Goal: Transaction & Acquisition: Purchase product/service

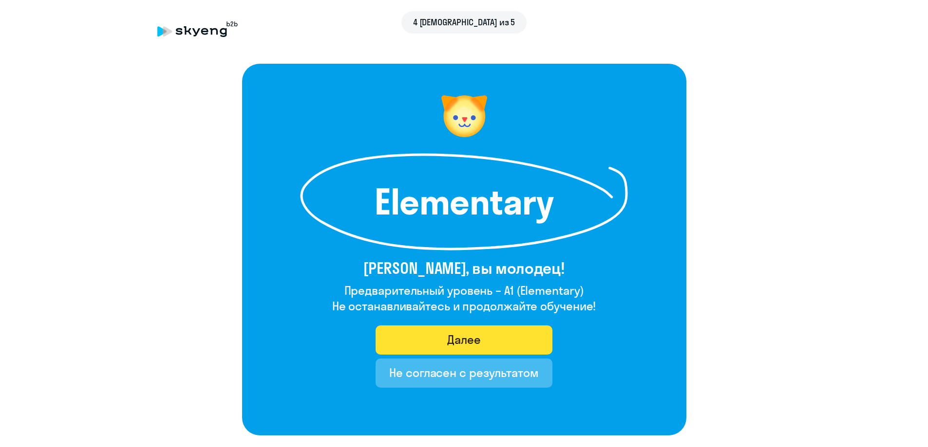
click at [471, 338] on div "Далее" at bounding box center [464, 340] width 34 height 16
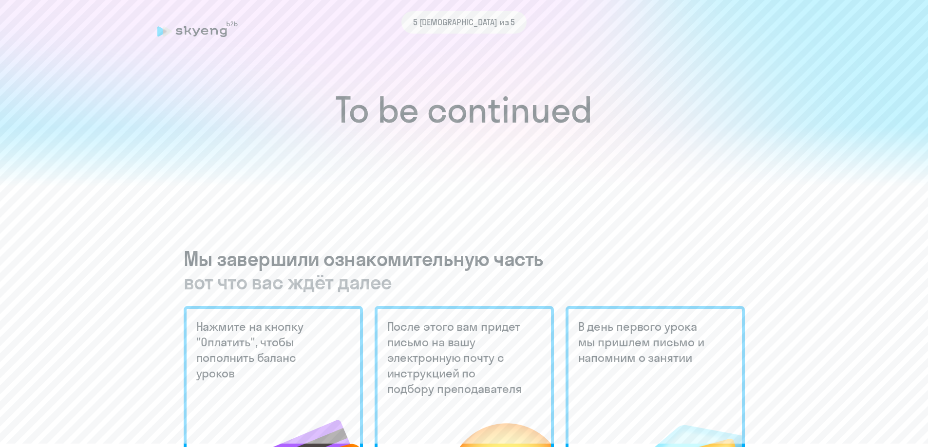
click at [465, 112] on h1 "To be continued" at bounding box center [463, 110] width 889 height 34
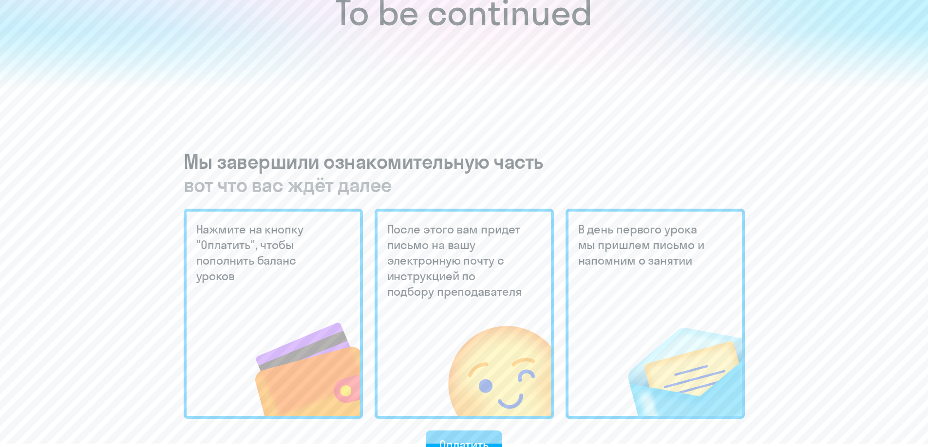
scroll to position [146, 0]
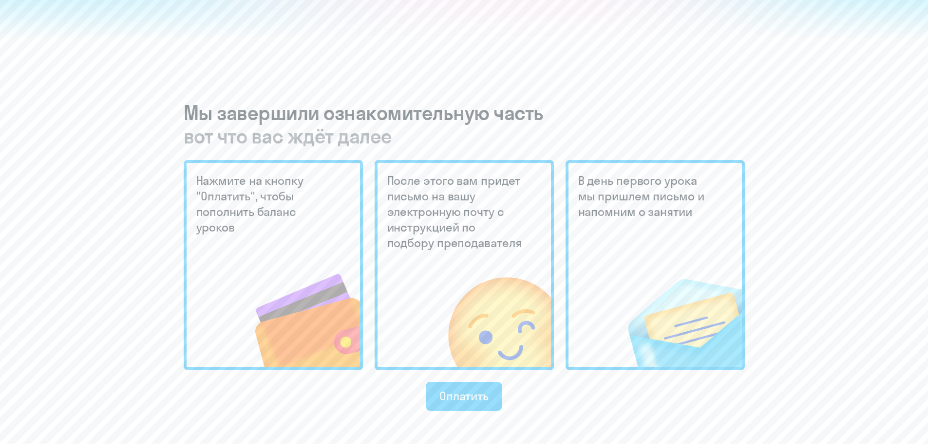
click at [333, 242] on img at bounding box center [289, 302] width 142 height 131
click at [457, 208] on h5 "После этого вам придет письмо на вашу электронную почту с инструкцией по подбор…" at bounding box center [455, 212] width 137 height 78
click at [428, 129] on span "вот что вас ждёт далее" at bounding box center [464, 136] width 561 height 23
click at [377, 108] on h3 "Мы завершили ознакомительную часть вот что вас ждёт далее" at bounding box center [464, 124] width 561 height 47
click at [331, 131] on span "вот что вас ждёт далее" at bounding box center [464, 136] width 561 height 23
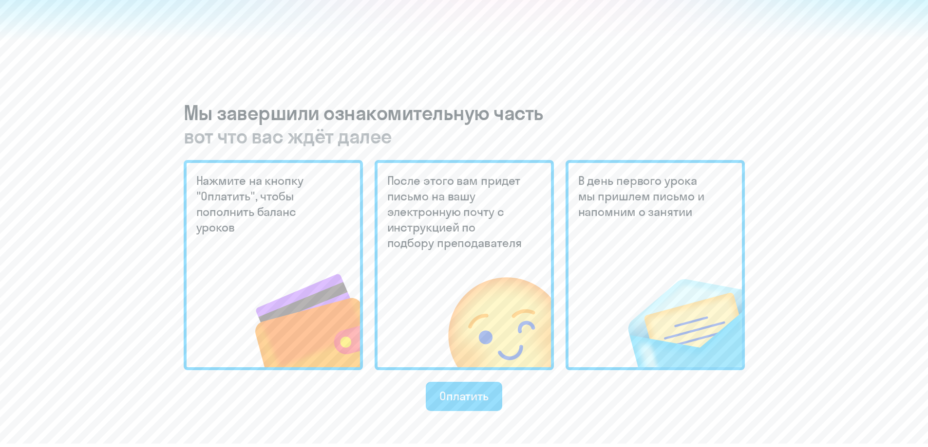
click at [301, 139] on span "вот что вас ждёт далее" at bounding box center [464, 136] width 561 height 23
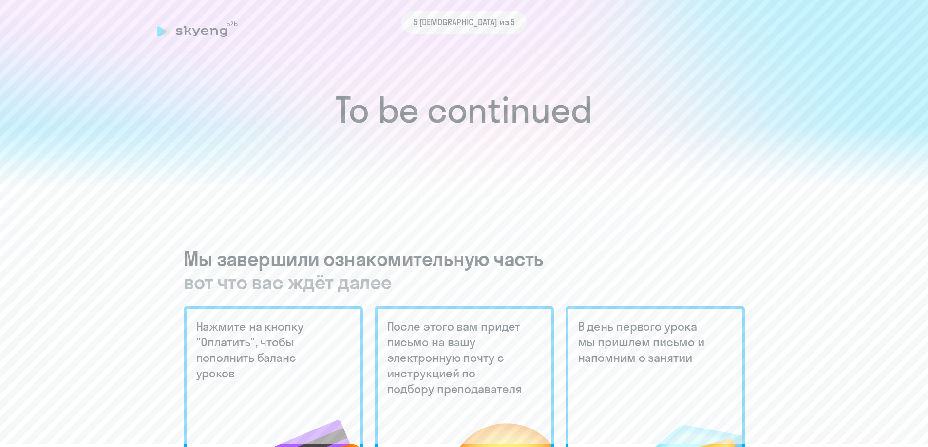
click at [474, 22] on span "5 [DEMOGRAPHIC_DATA] из 5" at bounding box center [464, 22] width 102 height 13
drag, startPoint x: 446, startPoint y: 18, endPoint x: 423, endPoint y: 18, distance: 23.4
click at [446, 17] on span "5 [DEMOGRAPHIC_DATA] из 5" at bounding box center [464, 22] width 102 height 13
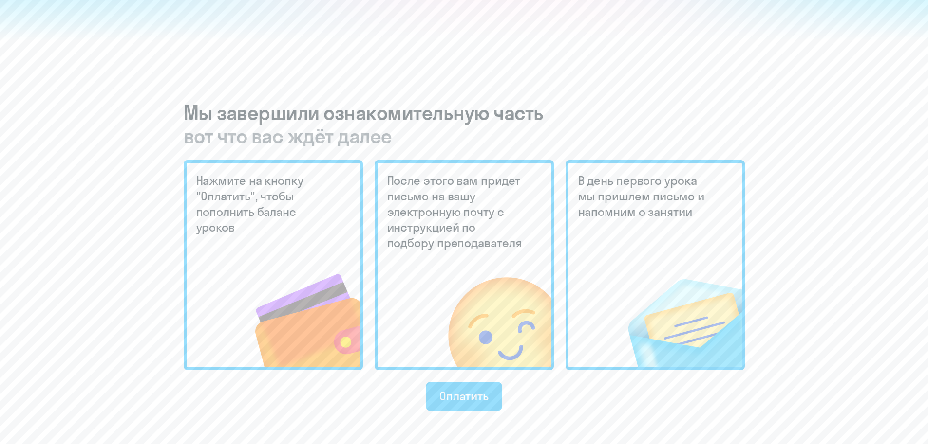
scroll to position [243, 0]
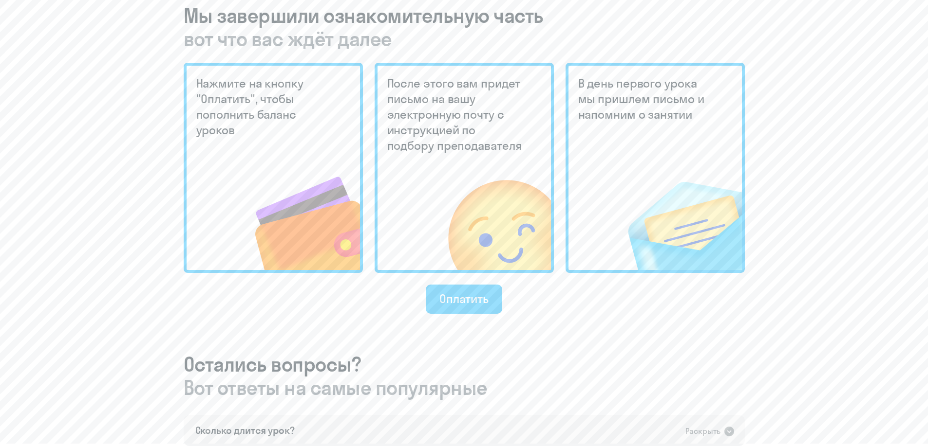
click at [599, 316] on div "Мы завершили ознакомительную часть вот что вас ждёт далее Нажмите на кнопку "Оп…" at bounding box center [464, 361] width 561 height 715
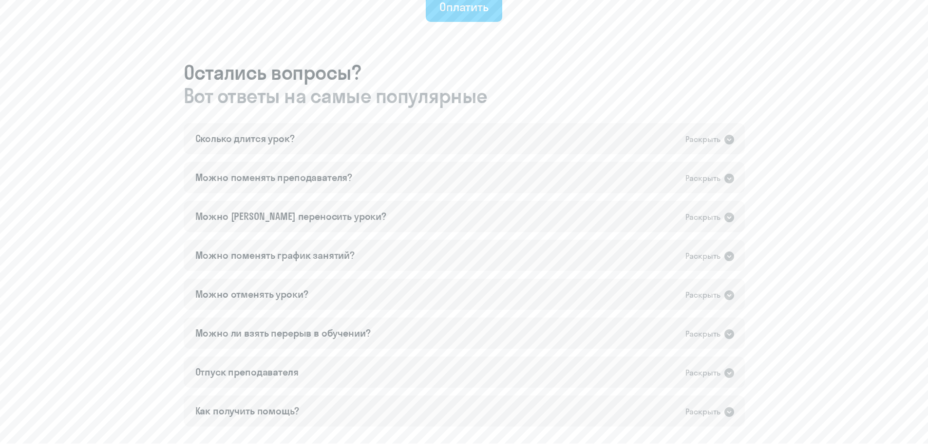
scroll to position [584, 0]
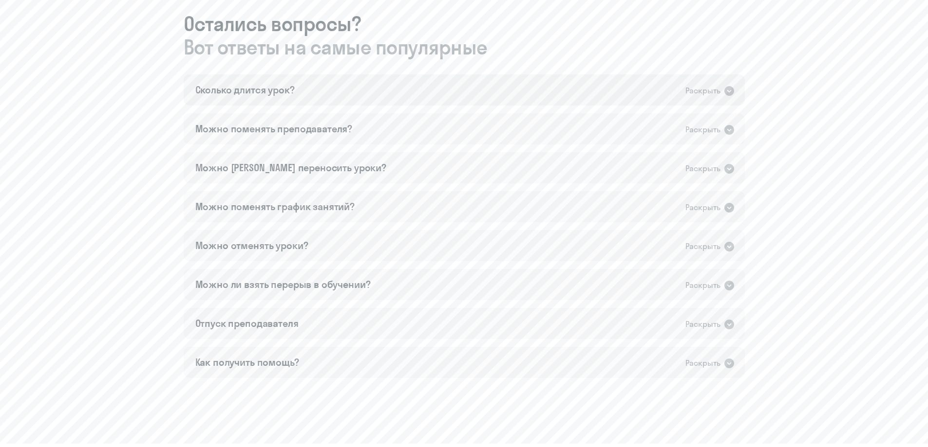
click at [728, 93] on icon at bounding box center [729, 91] width 10 height 10
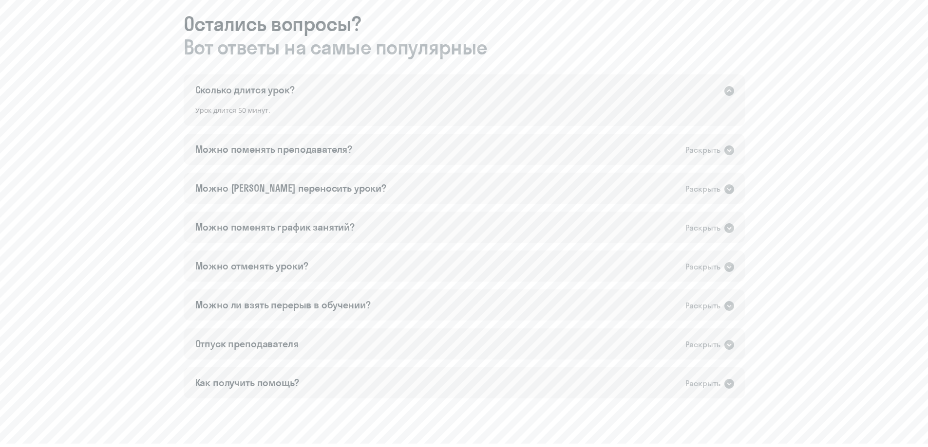
click at [728, 93] on icon at bounding box center [729, 91] width 10 height 10
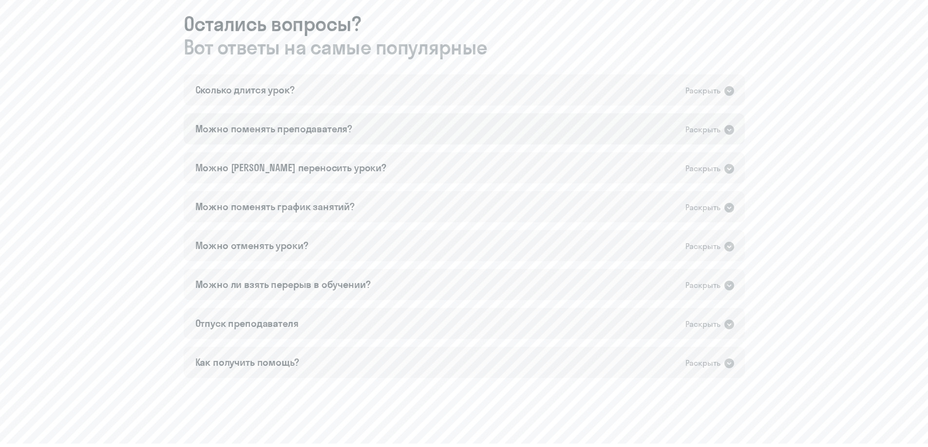
click at [732, 129] on icon at bounding box center [729, 130] width 10 height 10
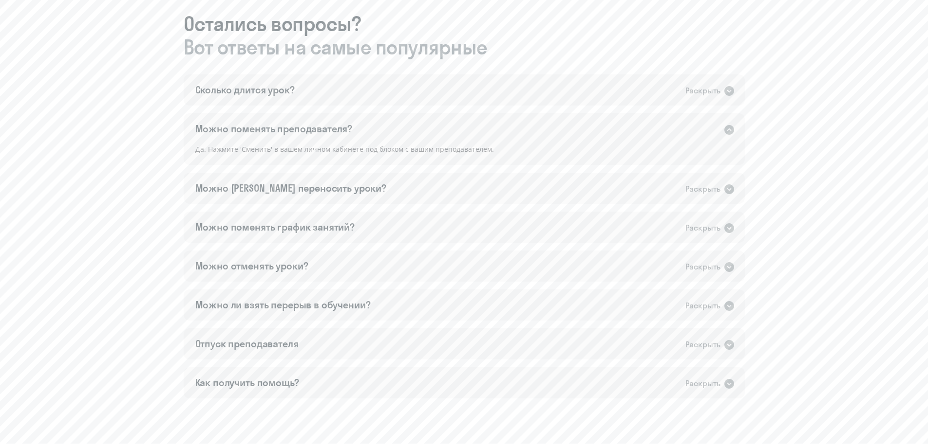
click at [732, 130] on icon at bounding box center [729, 130] width 10 height 10
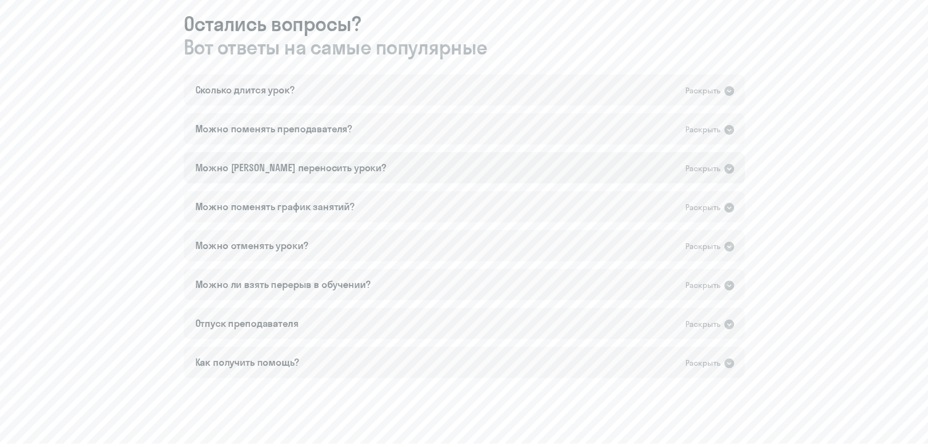
click at [721, 173] on div "Раскрыть" at bounding box center [710, 168] width 50 height 13
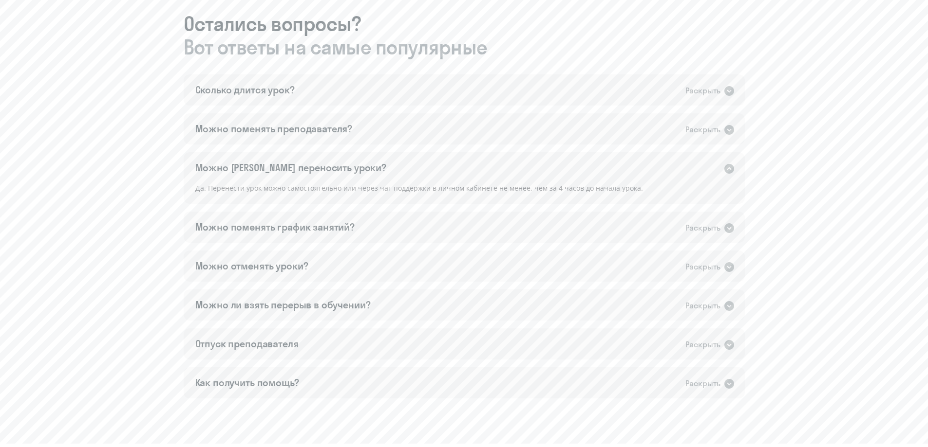
click at [721, 173] on div "Раскрыть" at bounding box center [710, 168] width 50 height 13
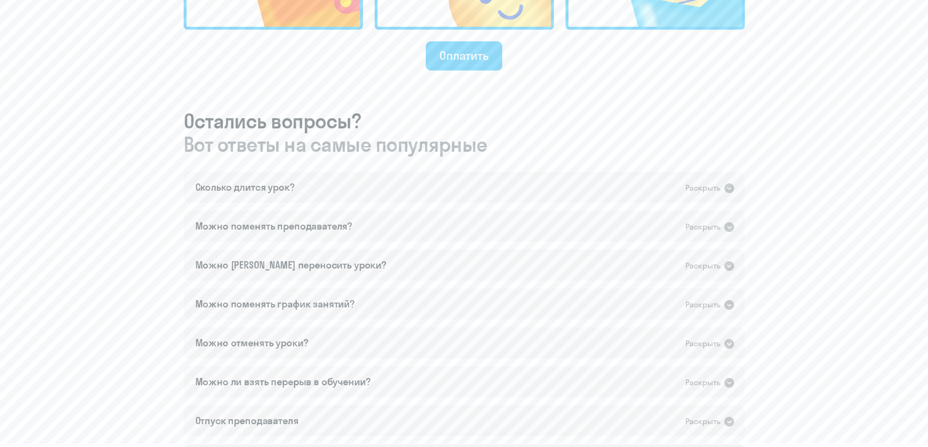
scroll to position [536, 0]
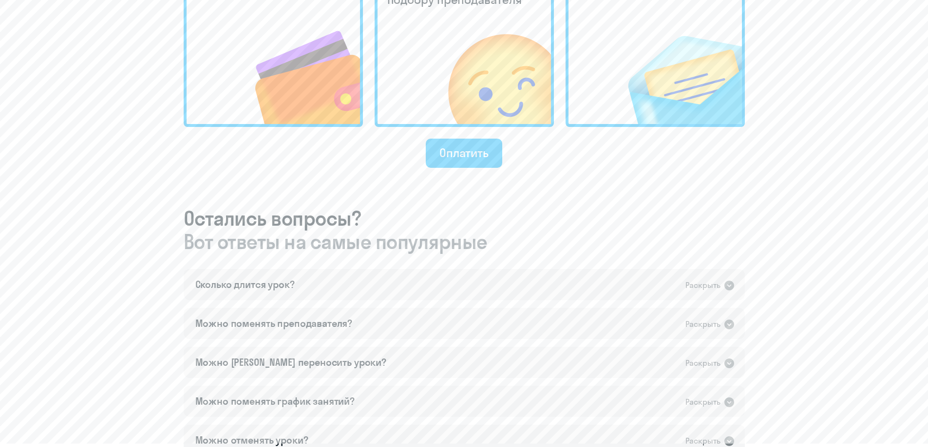
scroll to position [195, 0]
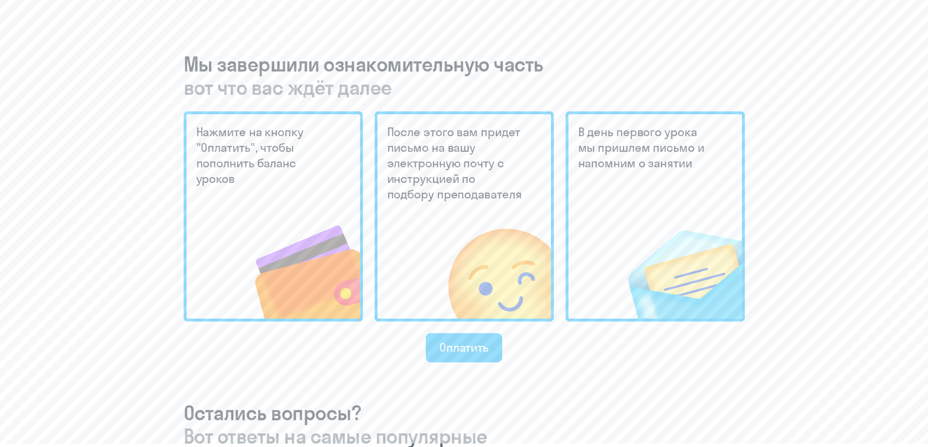
click at [828, 210] on div "To be continued Мы завершили ознакомительную часть вот что вас ждёт далее Нажми…" at bounding box center [463, 261] width 889 height 1013
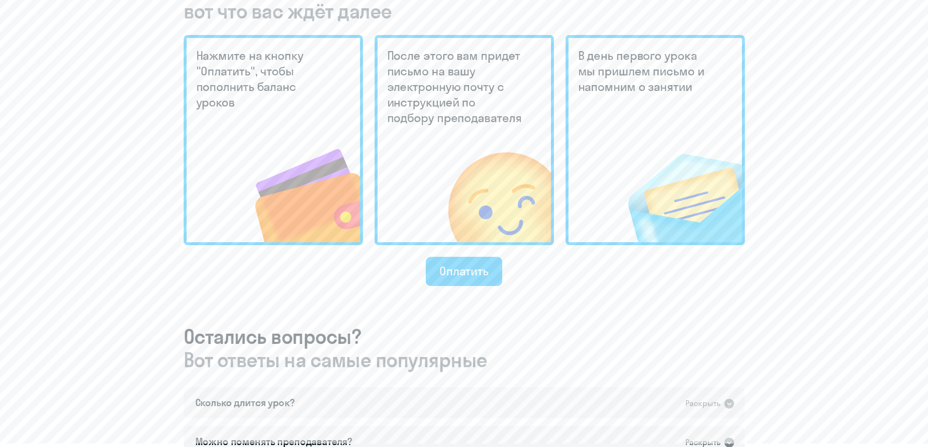
scroll to position [28, 0]
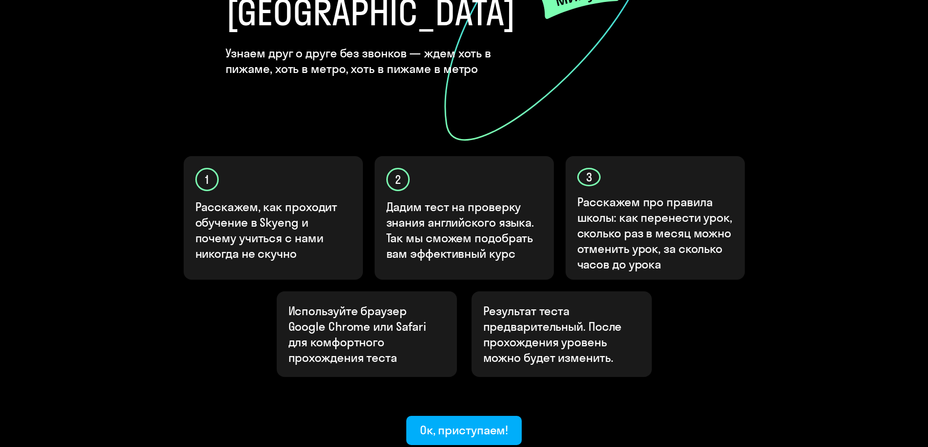
scroll to position [256, 0]
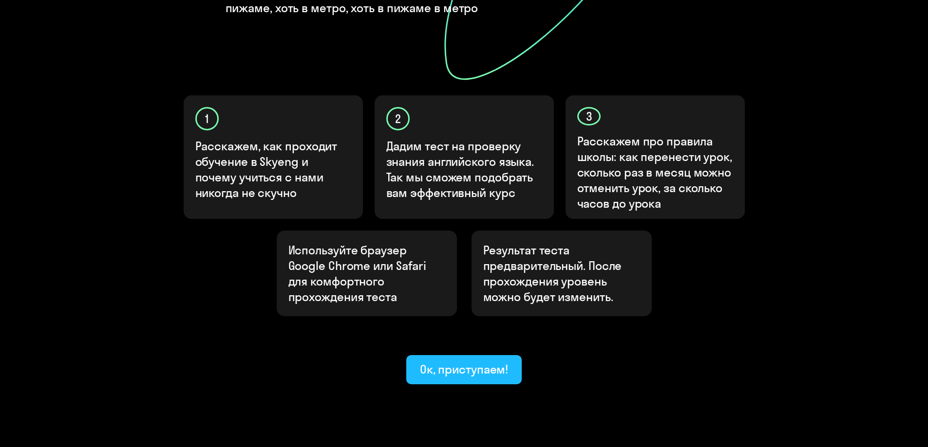
click at [474, 362] on div "Ок, приступаем!" at bounding box center [464, 370] width 89 height 16
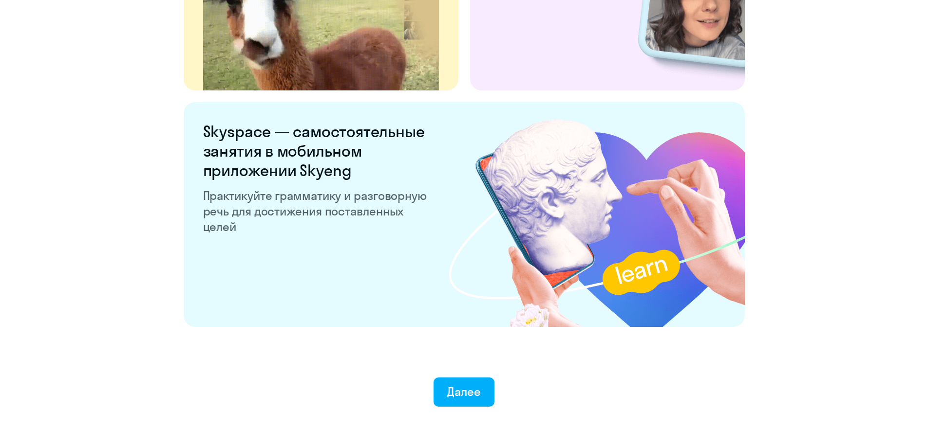
scroll to position [1809, 0]
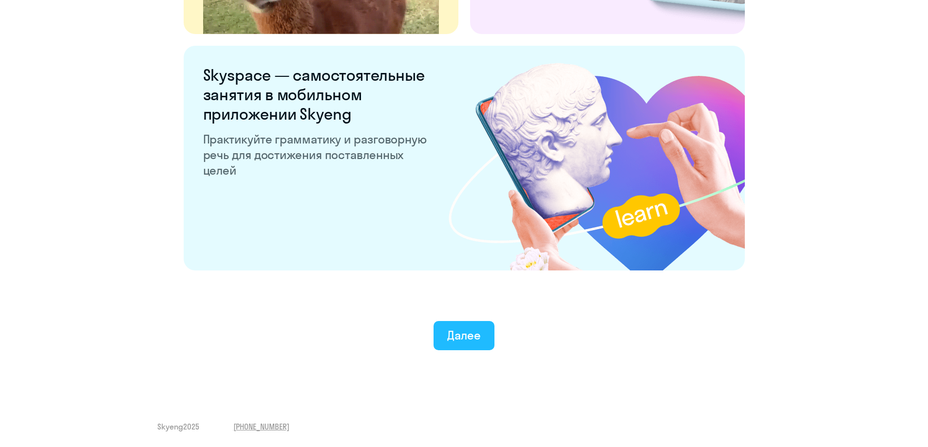
click at [471, 338] on div "Далее" at bounding box center [464, 336] width 34 height 16
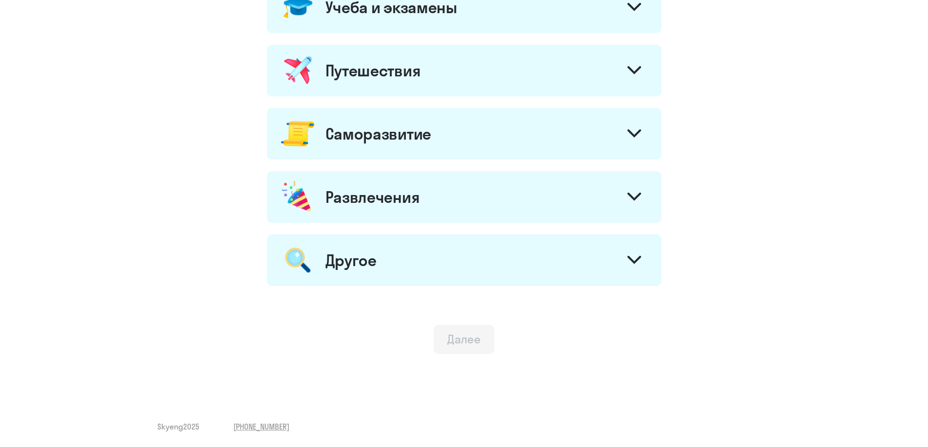
scroll to position [238, 0]
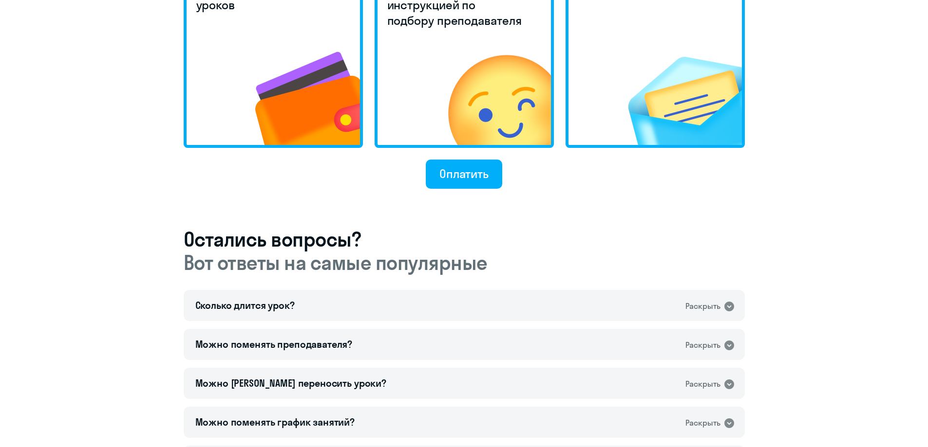
scroll to position [174, 0]
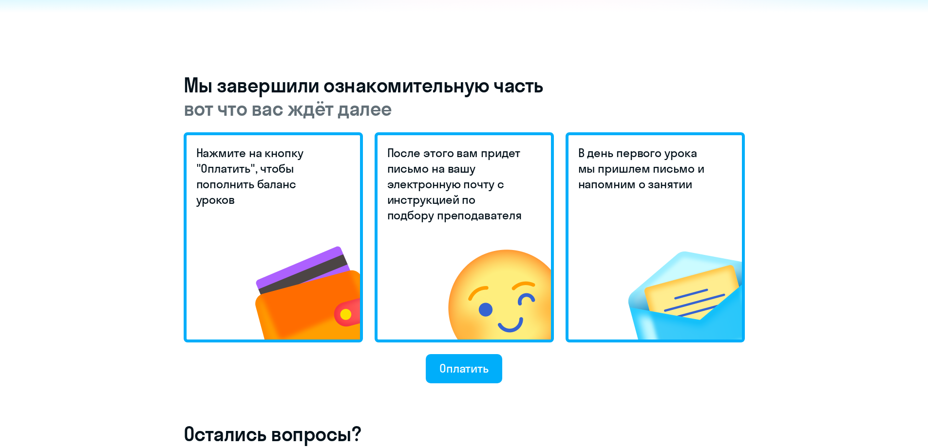
click at [474, 174] on h5 "После этого вам придет письмо на вашу электронную почту с инструкцией по подбор…" at bounding box center [455, 184] width 137 height 78
click at [468, 205] on h5 "После этого вам придет письмо на вашу электронную почту с инструкцией по подбор…" at bounding box center [455, 184] width 137 height 78
click at [464, 366] on div "Оплатить" at bounding box center [463, 369] width 49 height 16
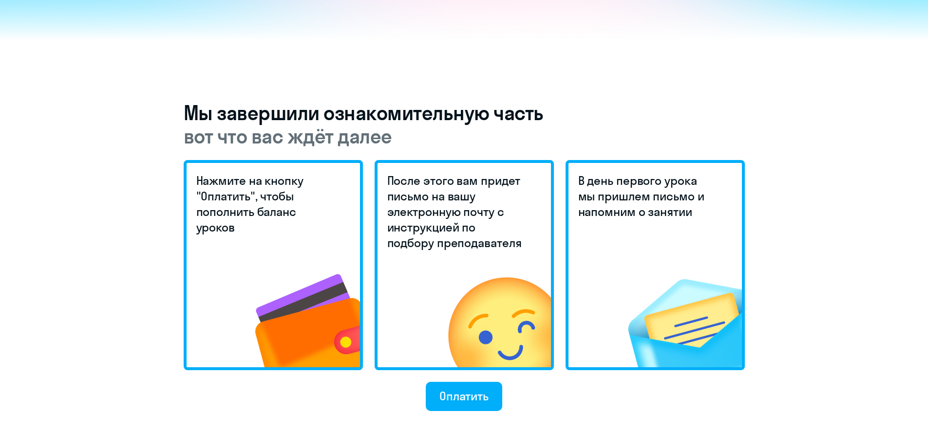
scroll to position [195, 0]
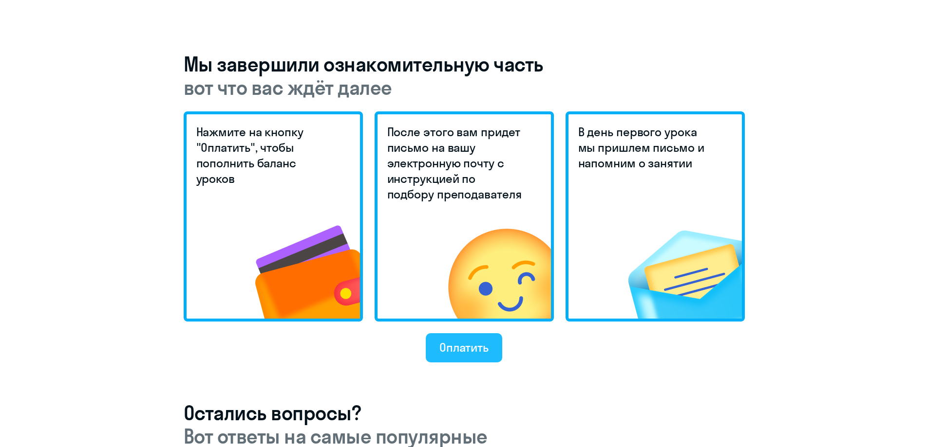
click at [477, 353] on div "Оплатить" at bounding box center [463, 348] width 49 height 16
